Goal: Check status: Check status

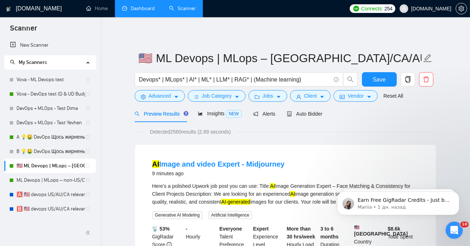
click at [129, 10] on link "Dashboard" at bounding box center [138, 8] width 33 height 6
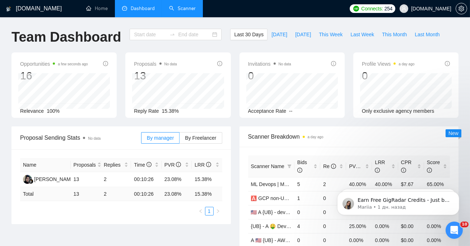
type input "[DATE]"
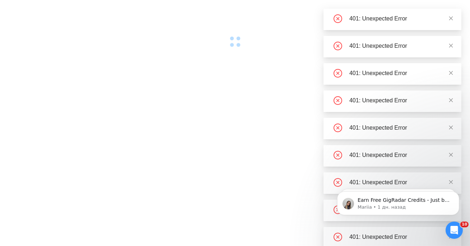
click at [193, 119] on div at bounding box center [235, 123] width 470 height 246
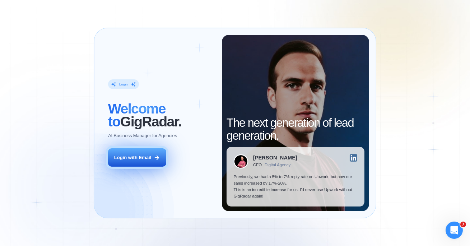
click at [146, 156] on div "Login with Email" at bounding box center [132, 157] width 37 height 6
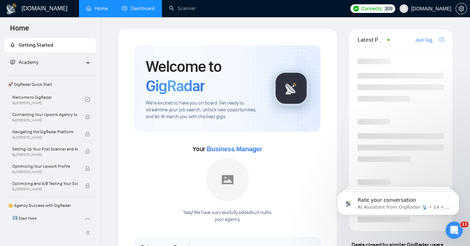
click at [135, 6] on link "Dashboard" at bounding box center [138, 8] width 33 height 6
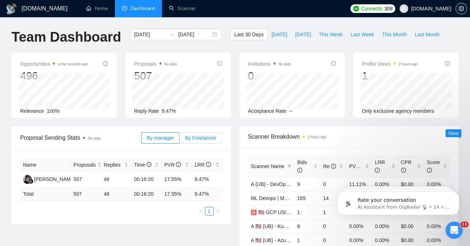
click at [196, 134] on label "By Freelancer" at bounding box center [200, 137] width 42 height 11
click at [179, 140] on input "By Freelancer" at bounding box center [179, 140] width 0 height 0
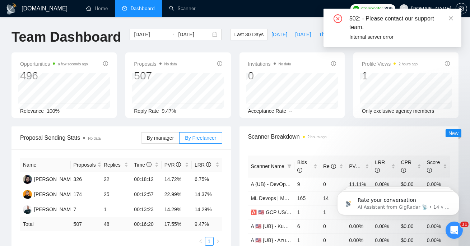
click at [448, 17] on div "502: - Please contact our support team." at bounding box center [400, 22] width 103 height 17
click at [450, 17] on icon "close" at bounding box center [450, 18] width 5 height 5
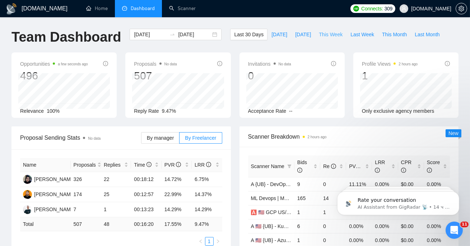
click at [333, 37] on span "This Week" at bounding box center [331, 34] width 24 height 8
type input "[DATE]"
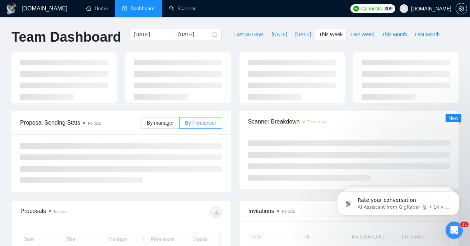
scroll to position [71, 0]
